Goal: Task Accomplishment & Management: Use online tool/utility

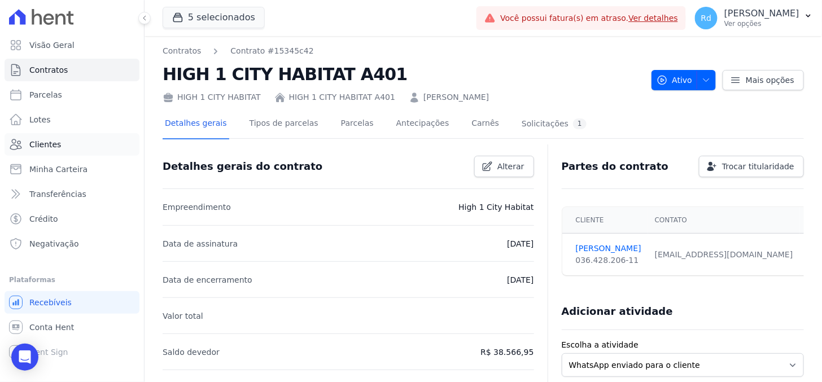
click at [59, 147] on link "Clientes" at bounding box center [72, 144] width 135 height 23
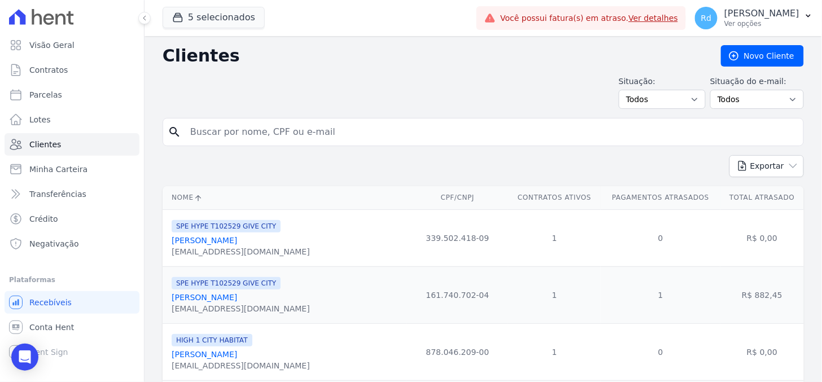
click at [239, 138] on input "search" at bounding box center [492, 132] width 616 height 23
paste input "[PERSON_NAME]"
type input "[PERSON_NAME]"
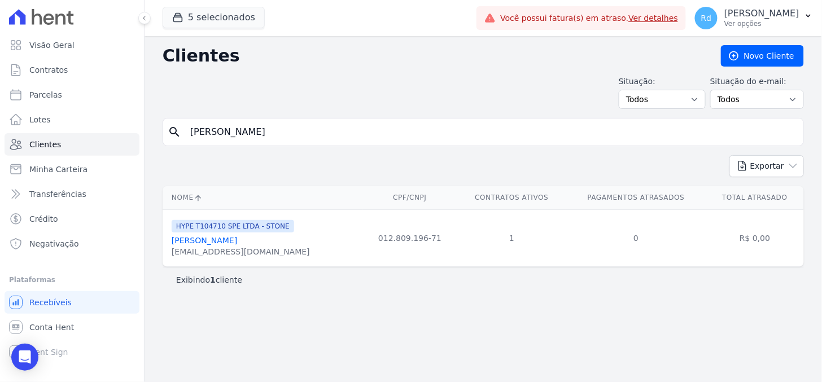
click at [223, 243] on link "[PERSON_NAME]" at bounding box center [205, 240] width 66 height 9
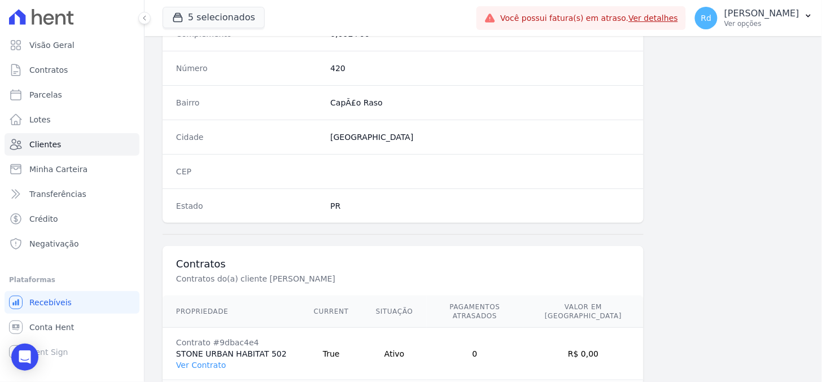
scroll to position [676, 0]
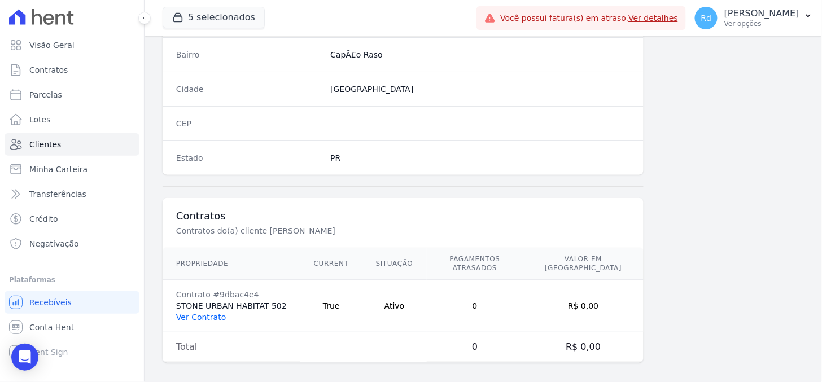
click at [185, 313] on link "Ver Contrato" at bounding box center [201, 317] width 50 height 9
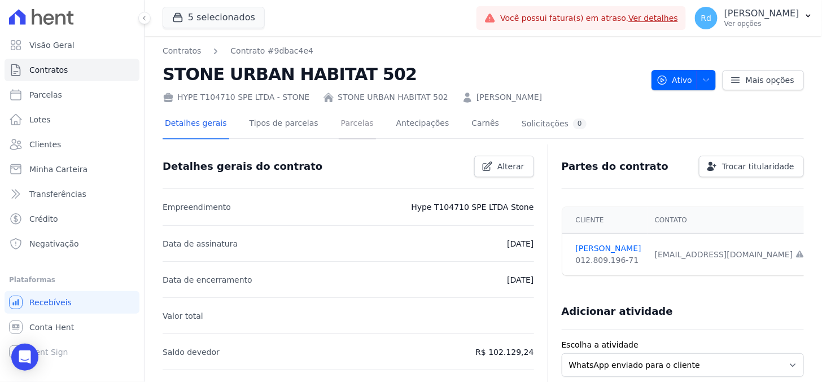
click at [341, 115] on link "Parcelas" at bounding box center [357, 125] width 37 height 30
click at [339, 125] on link "Parcelas" at bounding box center [357, 125] width 37 height 30
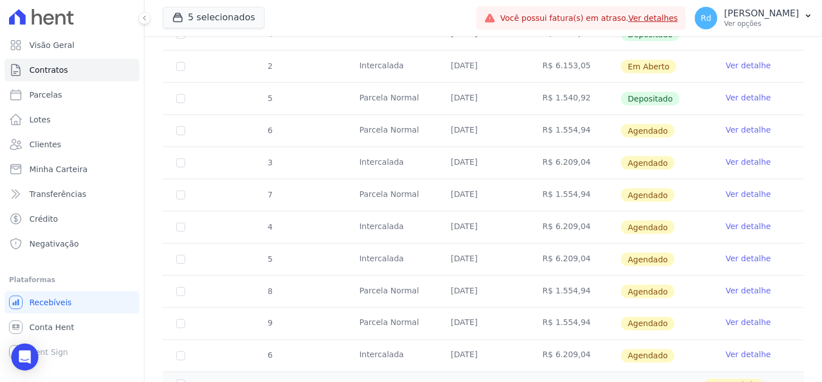
scroll to position [376, 0]
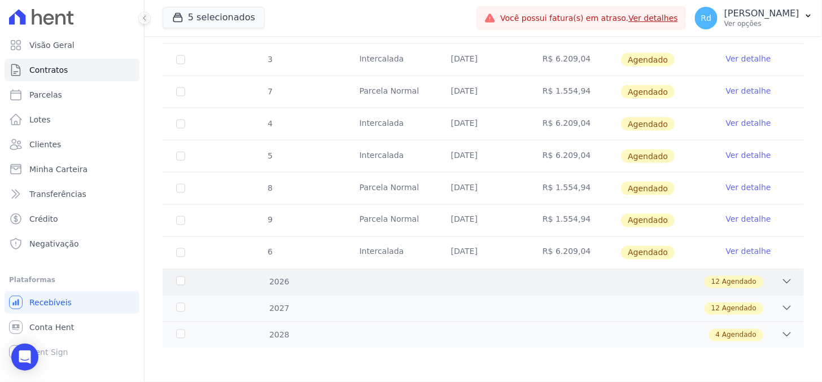
click at [751, 280] on div "12 Agendado" at bounding box center [734, 282] width 59 height 12
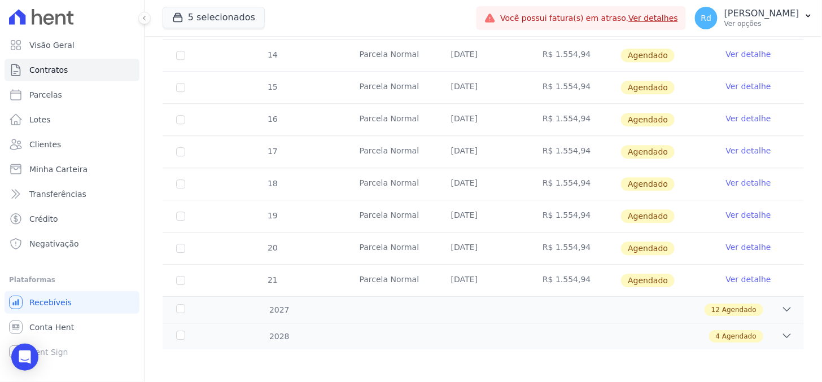
scroll to position [839, 0]
click at [753, 296] on div "10 [GEOGRAPHIC_DATA] [DATE] R$ 1.554,94 [GEOGRAPHIC_DATA] Ver detalhe 11 [GEOGR…" at bounding box center [484, 102] width 678 height 395
click at [768, 306] on div "12 Agendado" at bounding box center [515, 309] width 556 height 12
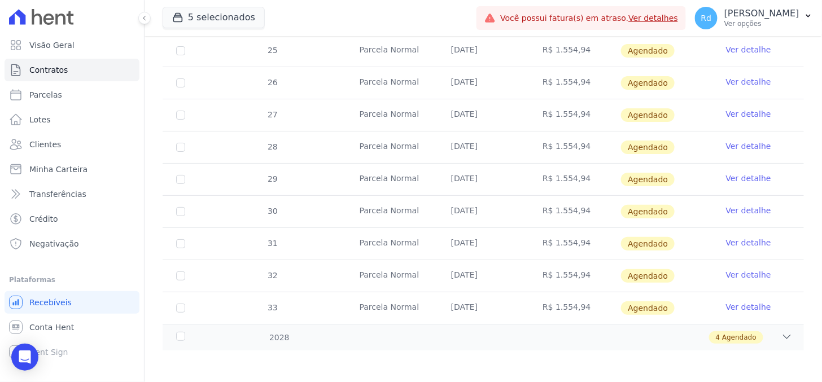
scroll to position [1226, 0]
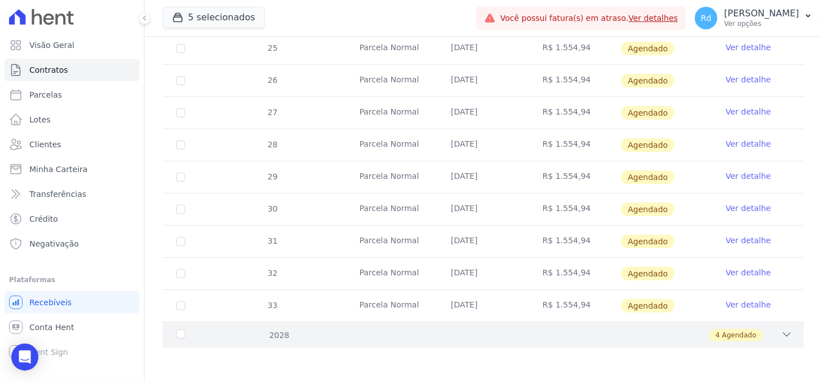
click at [763, 343] on div "2028 4 Agendado" at bounding box center [484, 335] width 642 height 27
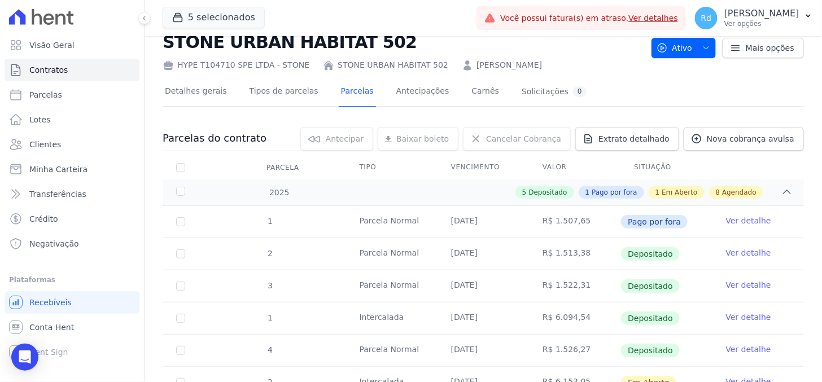
scroll to position [63, 0]
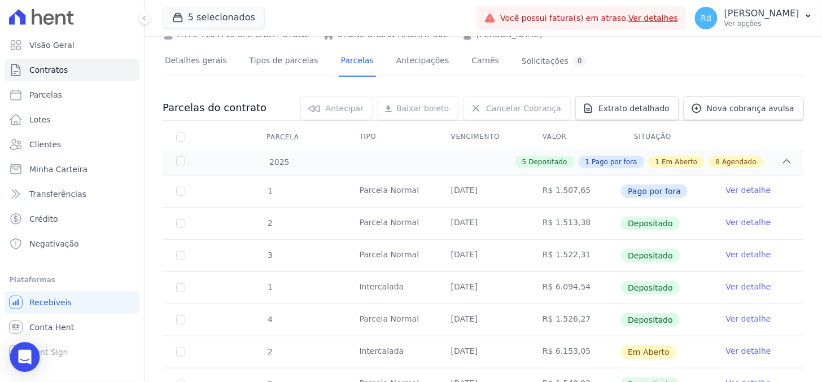
click at [23, 358] on icon "Open Intercom Messenger" at bounding box center [24, 357] width 13 height 15
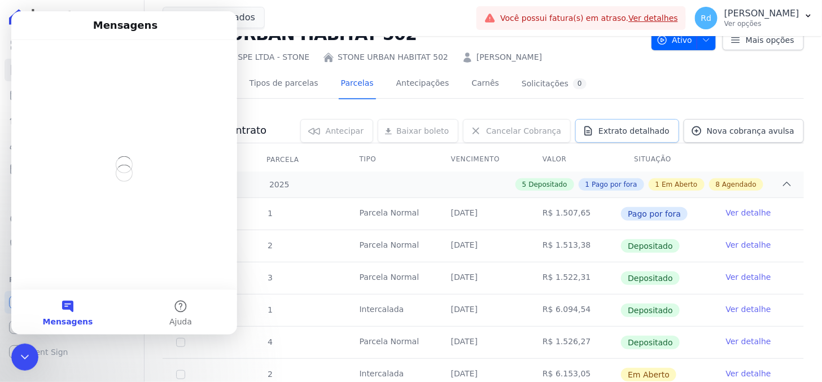
scroll to position [0, 0]
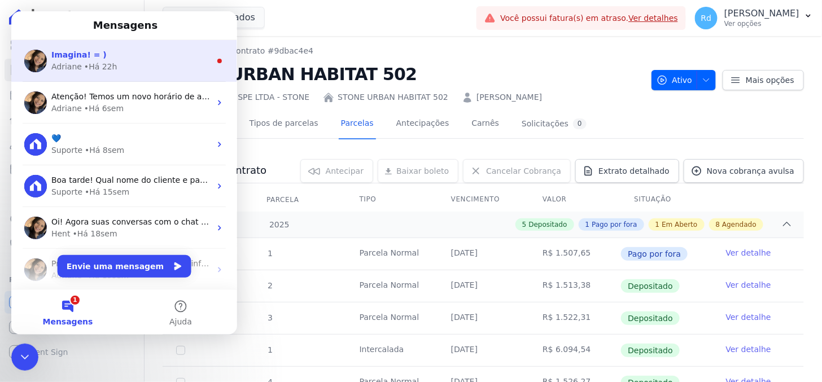
click at [102, 64] on div "• Há 22h" at bounding box center [100, 66] width 33 height 12
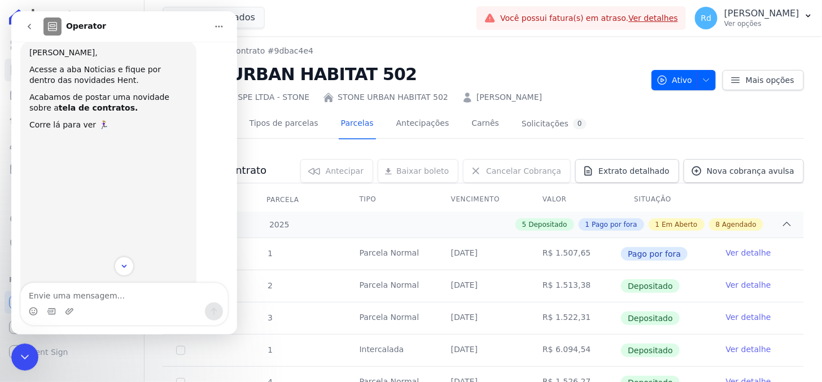
scroll to position [1, 0]
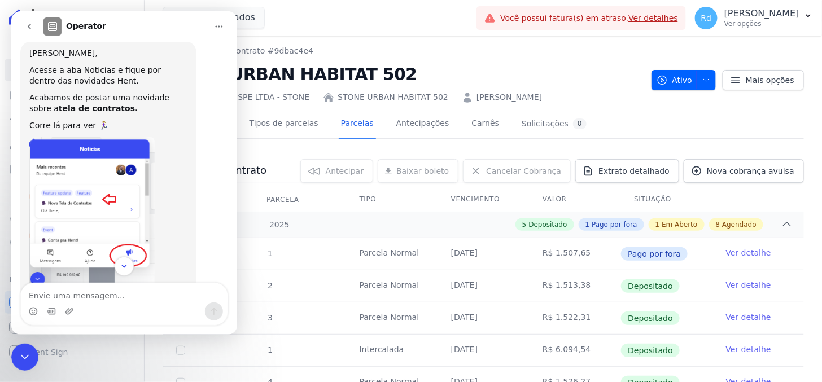
click at [82, 294] on textarea "Envie uma mensagem..." at bounding box center [123, 292] width 207 height 19
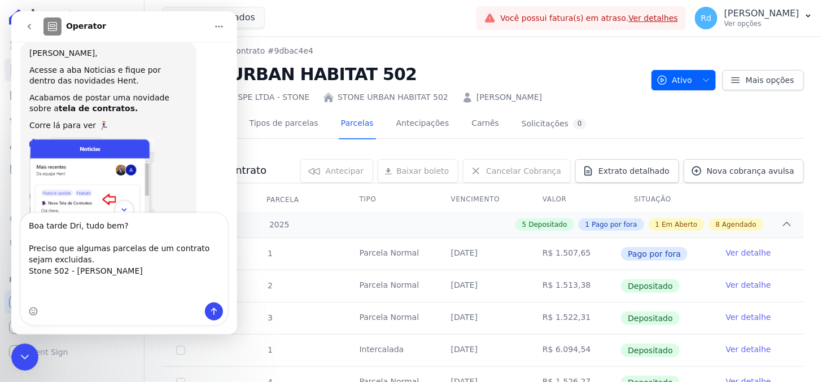
type textarea "Boa tarde Dri, tudo bem? Preciso que algumas parcelas de um contrato sejam excl…"
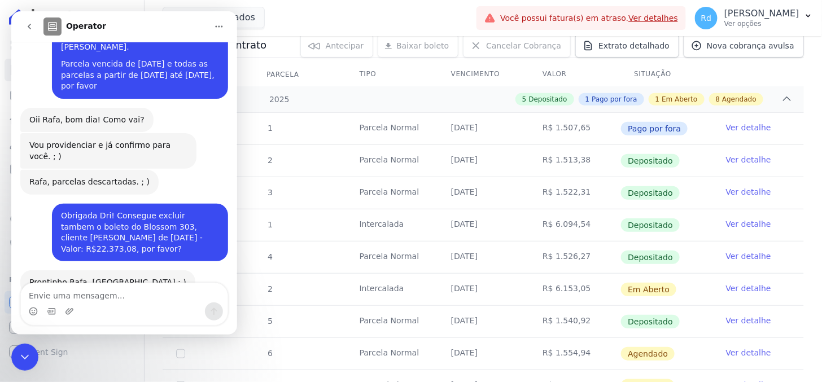
scroll to position [11795, 0]
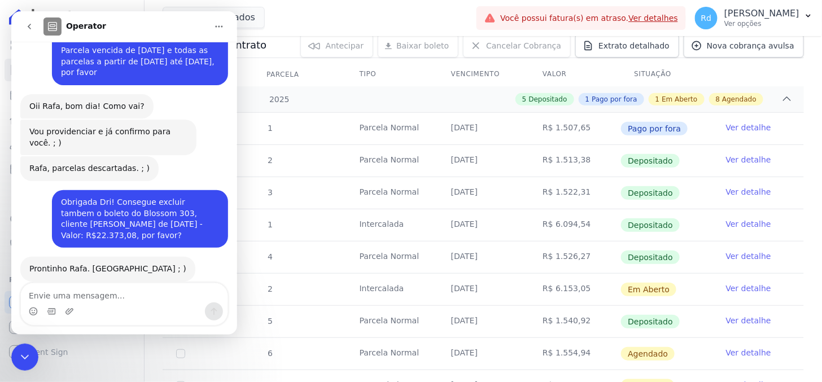
click at [746, 288] on link "Ver detalhe" at bounding box center [748, 288] width 45 height 11
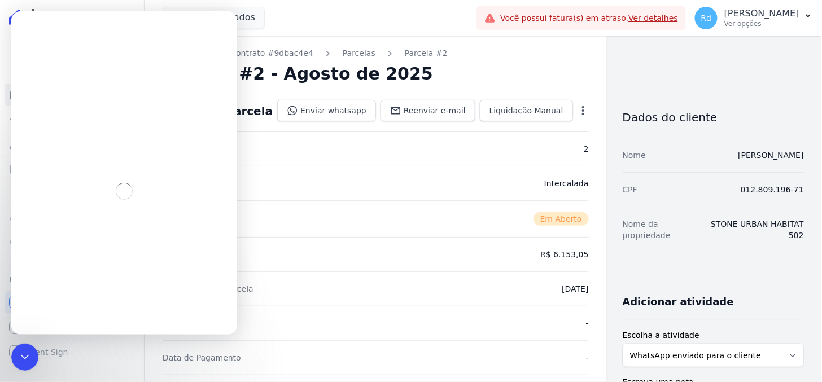
click at [578, 106] on icon "button" at bounding box center [583, 110] width 11 height 11
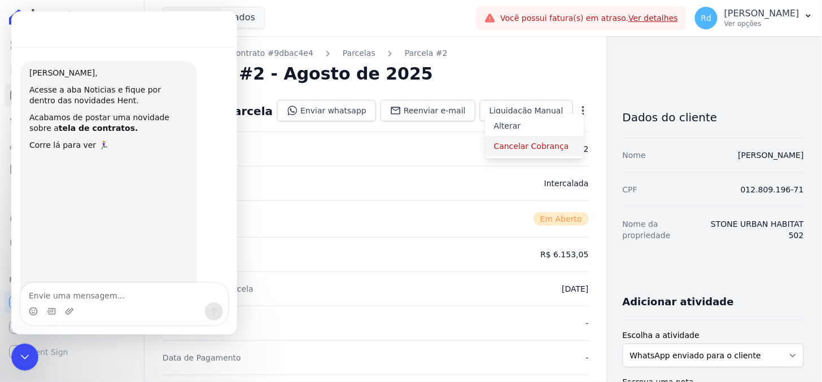
click at [521, 137] on link "Cancelar Cobrança" at bounding box center [534, 146] width 99 height 20
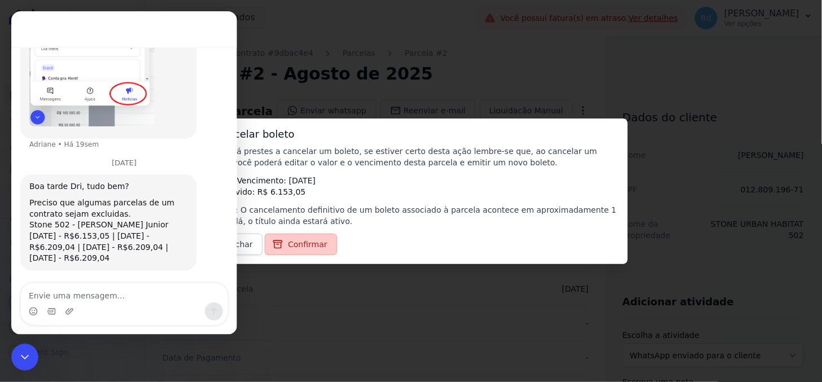
scroll to position [193, 0]
click at [301, 249] on span "Confirmar" at bounding box center [308, 244] width 40 height 11
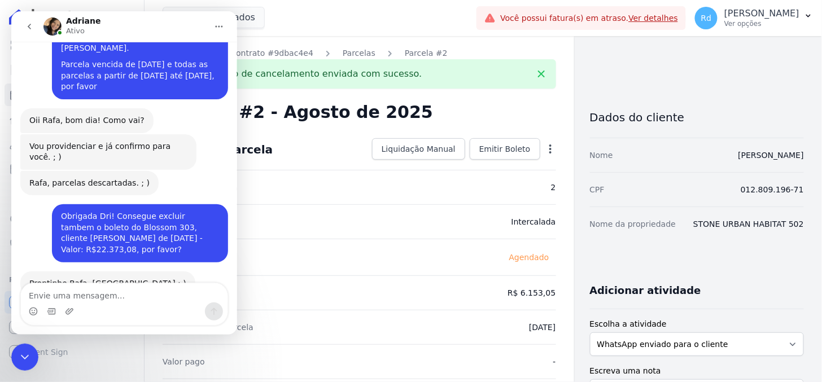
scroll to position [11739, 0]
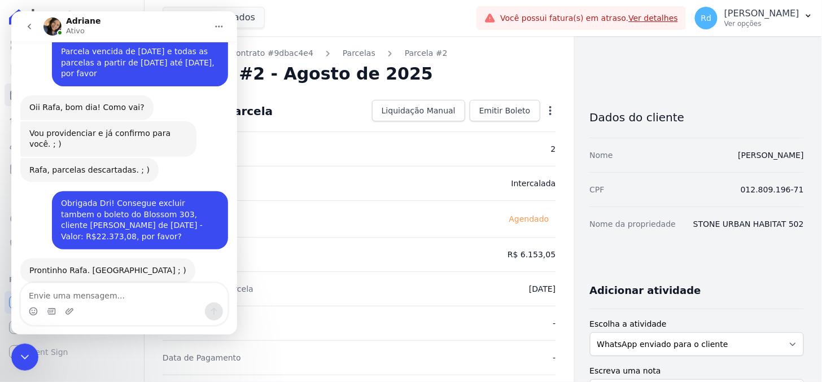
drag, startPoint x: 23, startPoint y: 351, endPoint x: 11, endPoint y: 550, distance: 198.6
click at [23, 351] on icon "Encerramento do Messenger da Intercom" at bounding box center [25, 357] width 14 height 14
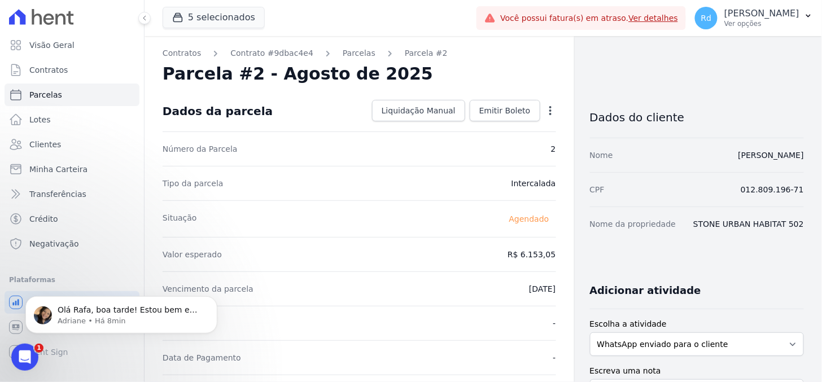
scroll to position [11795, 0]
click at [27, 356] on icon "Abertura do Messenger da Intercom" at bounding box center [24, 357] width 19 height 19
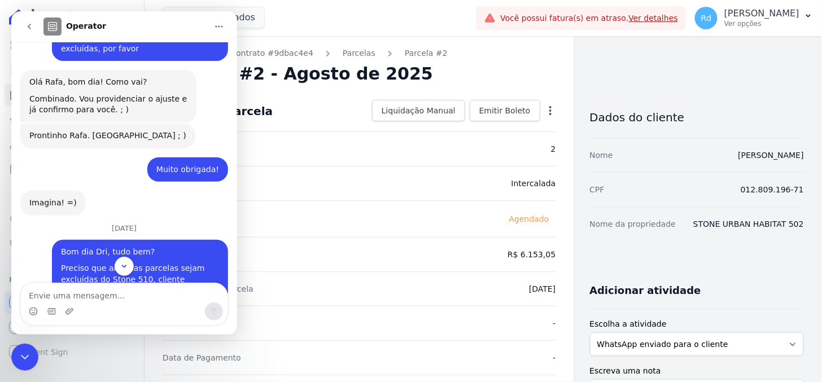
scroll to position [11813, 0]
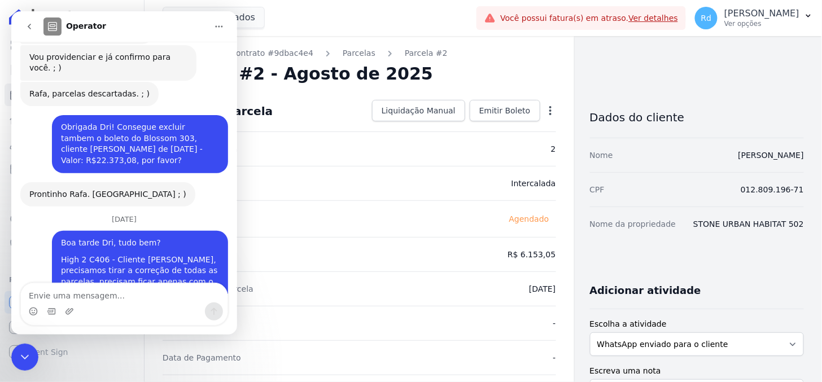
click at [137, 297] on textarea "Envie uma mensagem..." at bounding box center [123, 292] width 207 height 19
type textarea "Muito obrigada!!"
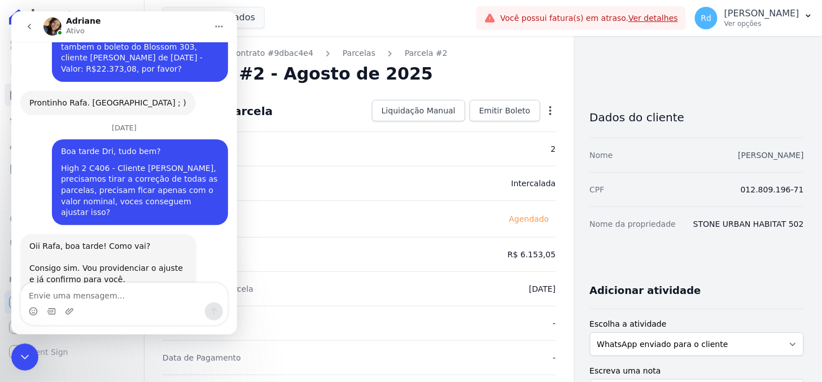
scroll to position [11862, 0]
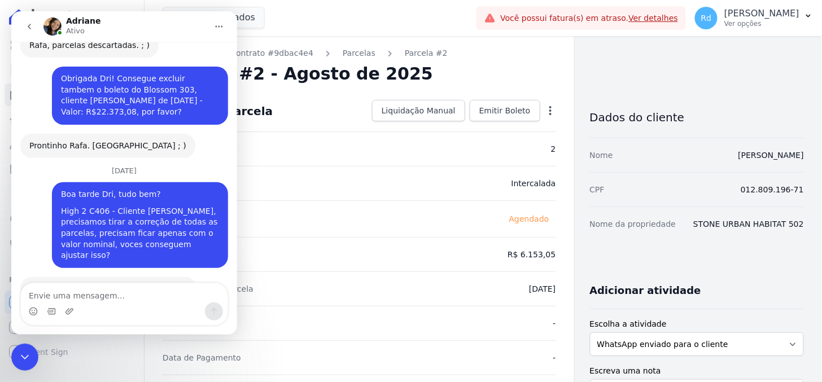
drag, startPoint x: 30, startPoint y: 368, endPoint x: 20, endPoint y: 351, distance: 19.5
click at [30, 368] on div "Encerramento do Messenger da Intercom" at bounding box center [24, 356] width 27 height 27
